Goal: Transaction & Acquisition: Subscribe to service/newsletter

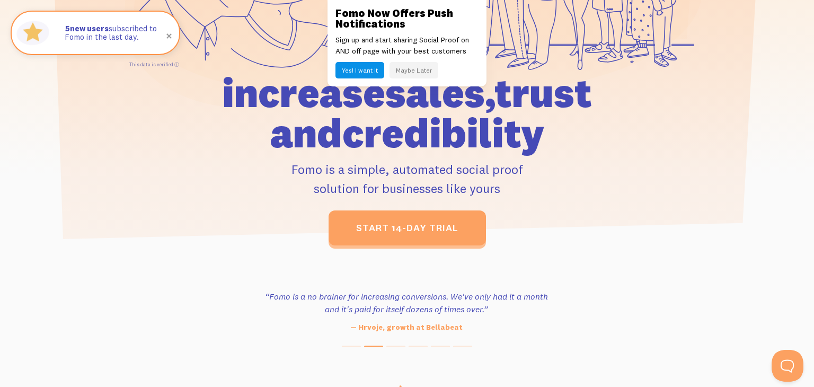
scroll to position [226, 0]
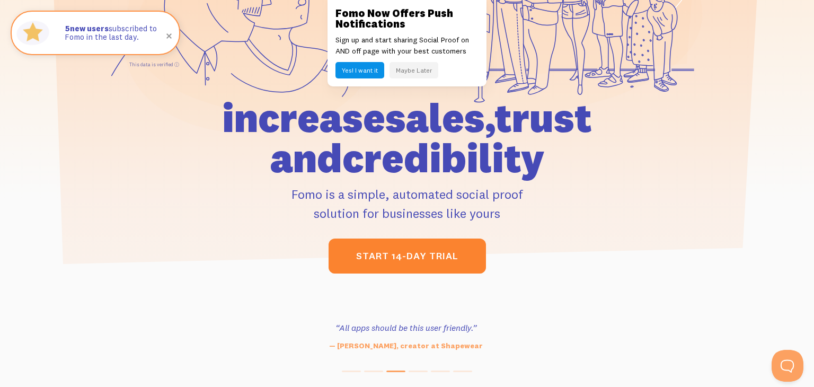
click at [358, 252] on link "start 14-day trial" at bounding box center [407, 256] width 157 height 35
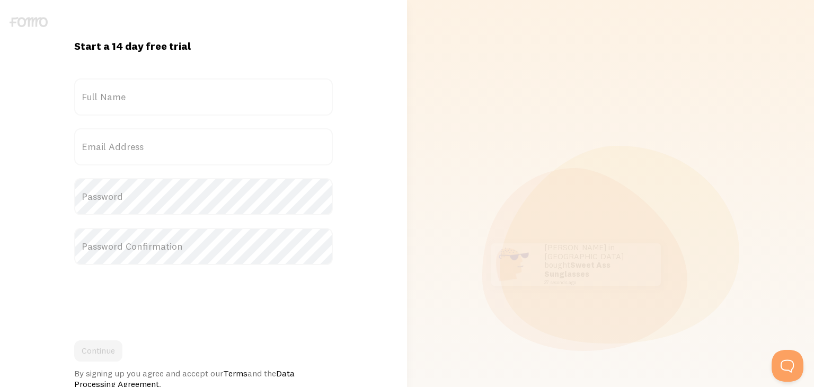
click at [108, 93] on label "Full Name" at bounding box center [203, 96] width 259 height 37
click at [108, 93] on input "Full Name" at bounding box center [203, 96] width 259 height 37
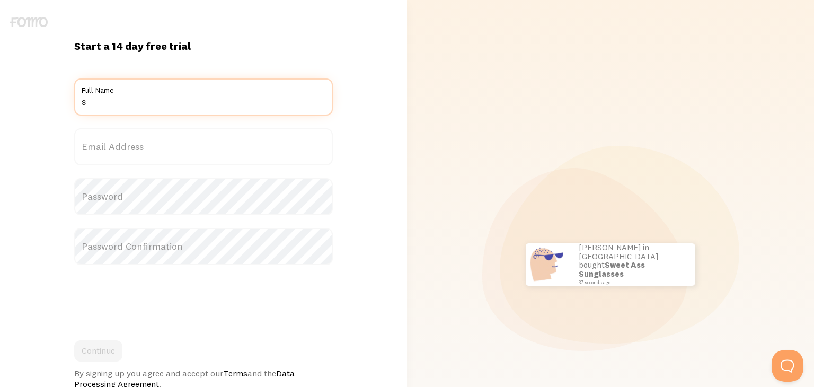
type input "[PERSON_NAME]"
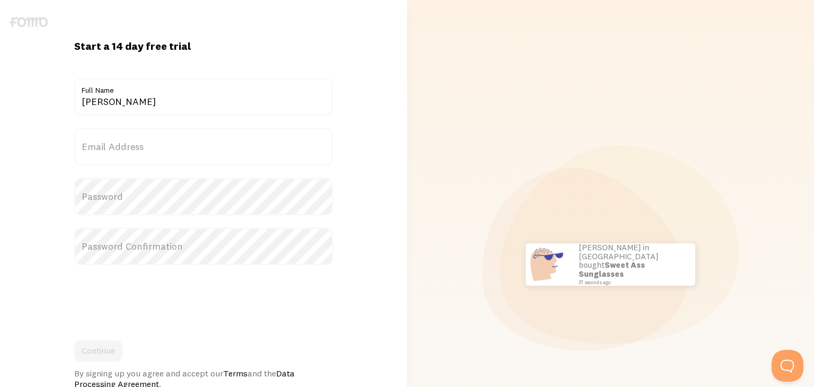
click at [109, 141] on label "Email Address" at bounding box center [203, 146] width 259 height 37
click at [109, 141] on input "Email Address" at bounding box center [203, 146] width 259 height 37
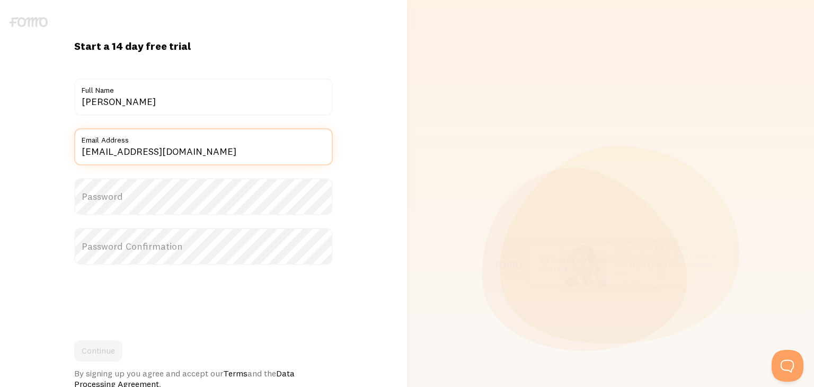
type input "info@rivieraballroomdanceonline.com"
click at [102, 193] on label "Password" at bounding box center [203, 196] width 259 height 37
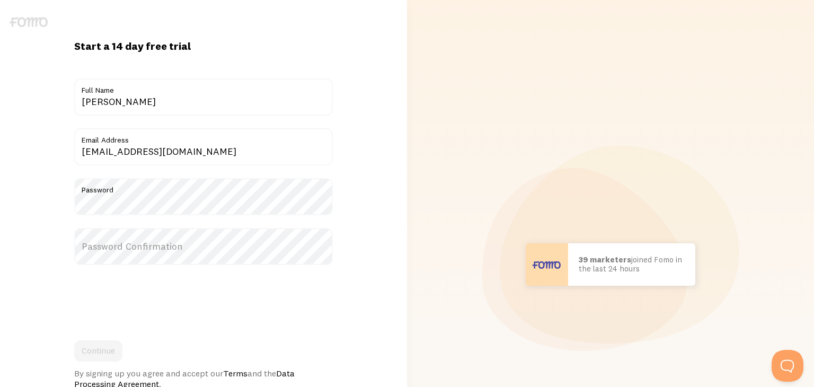
click at [98, 250] on label "Password Confirmation" at bounding box center [203, 246] width 259 height 37
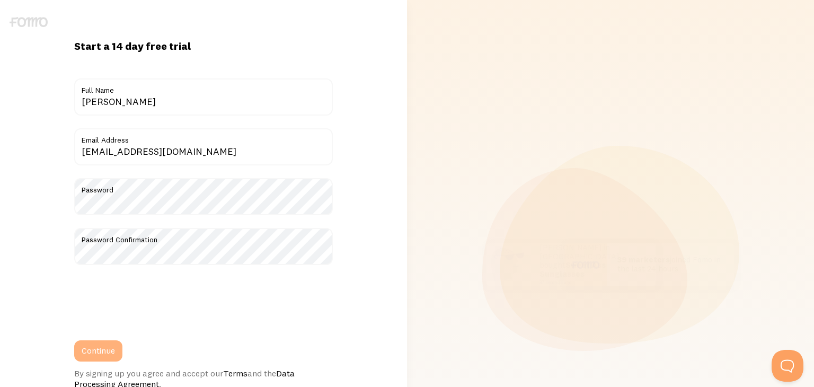
click at [94, 349] on button "Continue" at bounding box center [98, 350] width 48 height 21
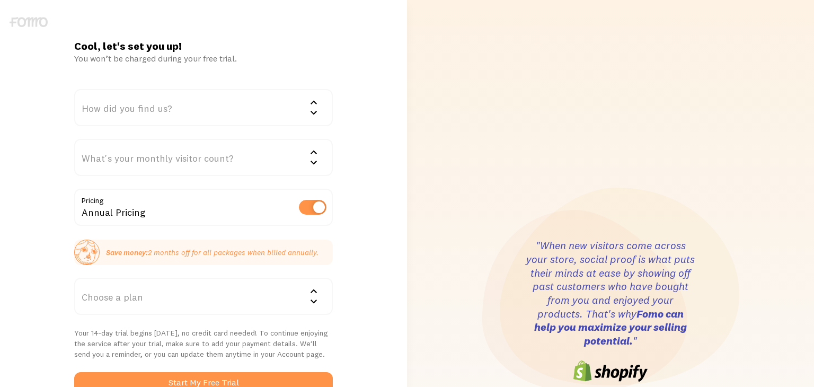
click at [115, 111] on div "How did you find us?" at bounding box center [203, 107] width 259 height 37
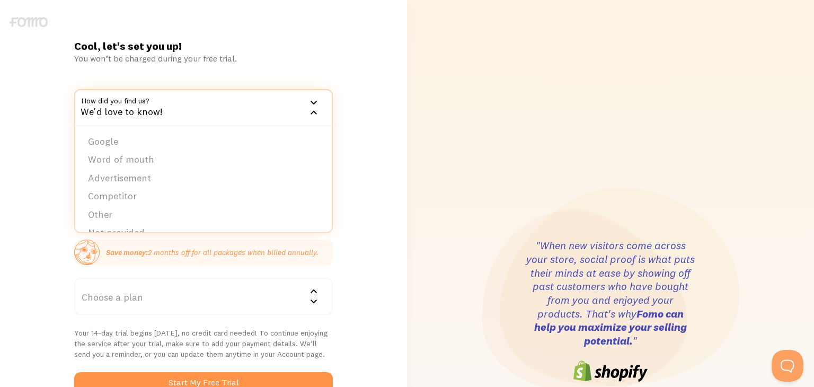
scroll to position [16, 0]
click at [105, 200] on li "Other" at bounding box center [203, 199] width 257 height 19
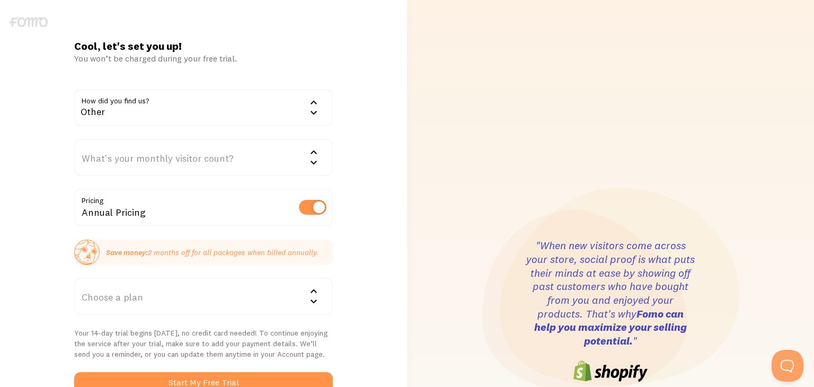
click at [94, 165] on div "What's your monthly visitor count?" at bounding box center [203, 157] width 259 height 37
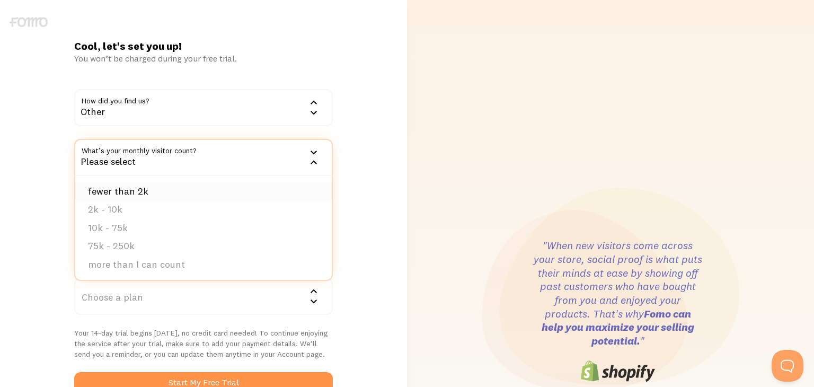
click at [102, 192] on li "fewer than 2k" at bounding box center [203, 191] width 257 height 19
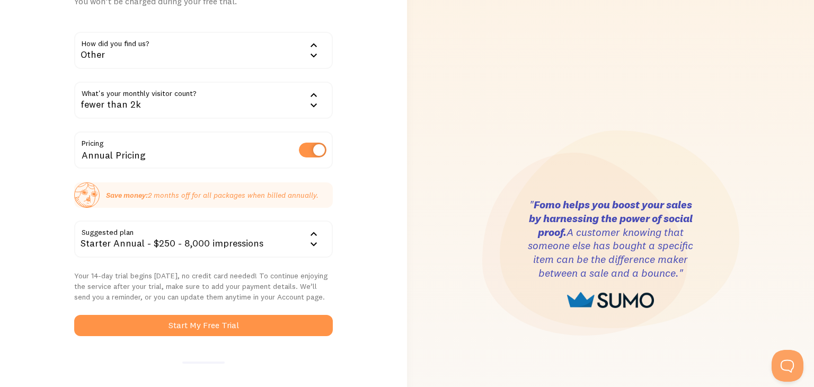
scroll to position [68, 0]
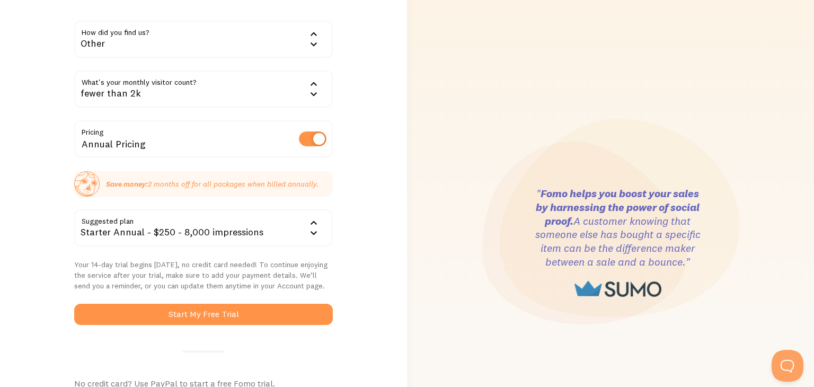
click at [307, 144] on label at bounding box center [313, 138] width 28 height 15
click at [307, 144] on input "checkbox" at bounding box center [313, 138] width 28 height 15
checkbox input "false"
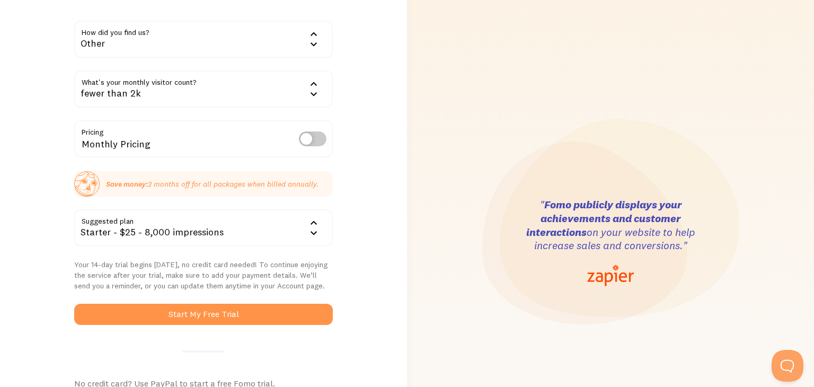
click at [89, 234] on div "Starter - $25 - 8,000 impressions" at bounding box center [203, 227] width 259 height 37
